Goal: Use online tool/utility

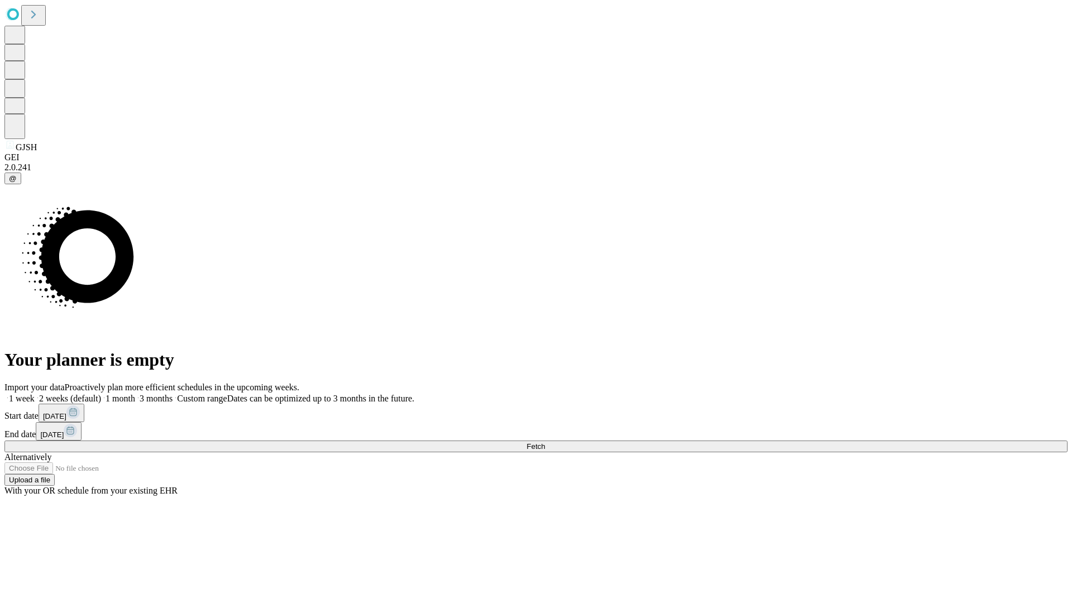
click at [545, 442] on span "Fetch" at bounding box center [536, 446] width 18 height 8
